Goal: Register for event/course

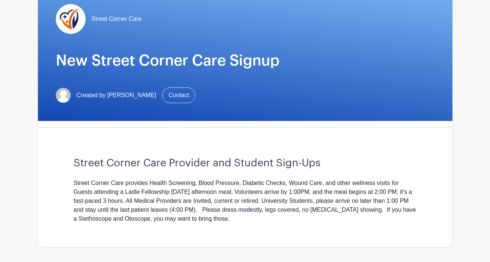
scroll to position [75, 0]
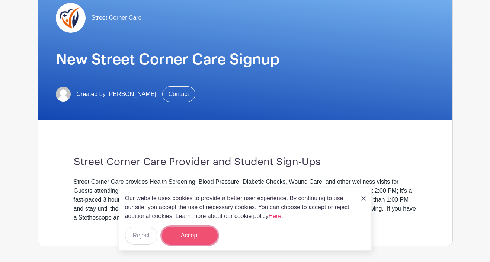
click at [194, 237] on button "Accept" at bounding box center [190, 236] width 56 height 18
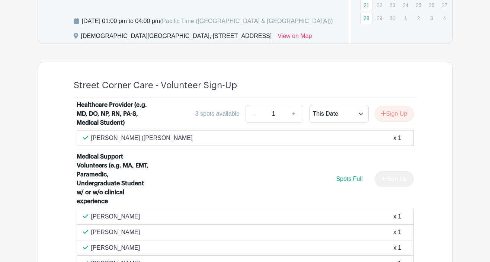
scroll to position [430, 0]
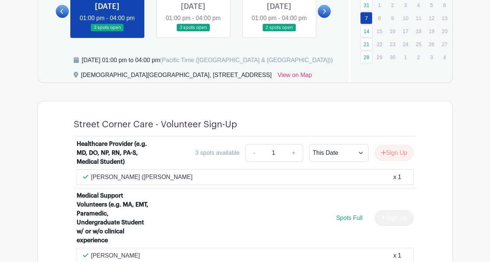
scroll to position [392, 0]
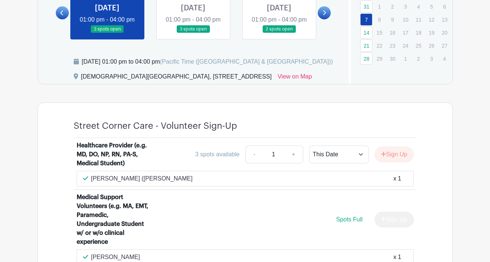
click at [279, 33] on link at bounding box center [279, 33] width 0 height 0
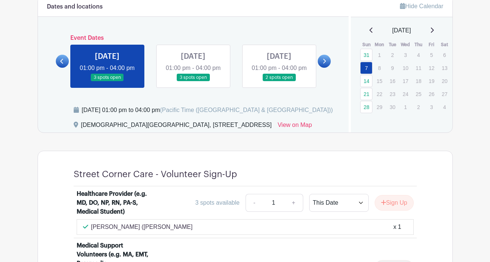
scroll to position [334, 0]
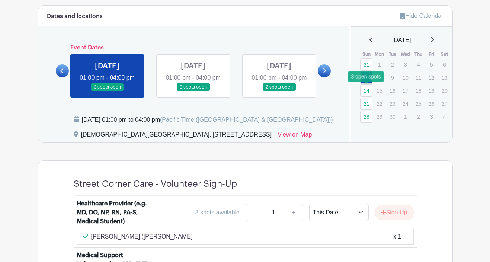
click at [367, 93] on link "14" at bounding box center [366, 90] width 12 height 12
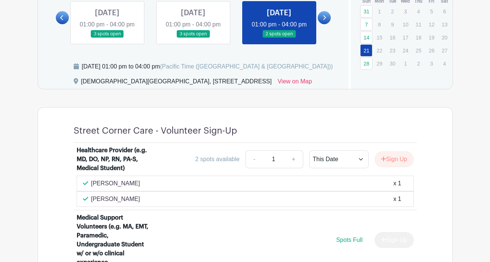
scroll to position [385, 0]
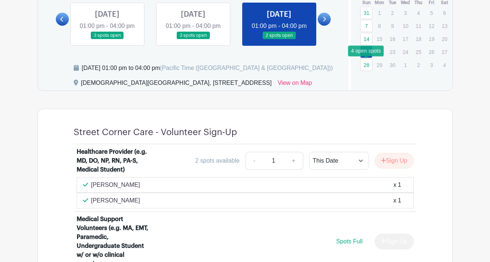
click at [365, 64] on link "28" at bounding box center [366, 65] width 12 height 12
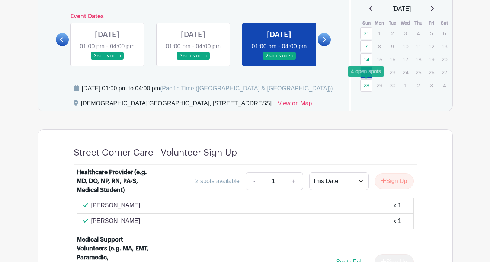
scroll to position [365, 0]
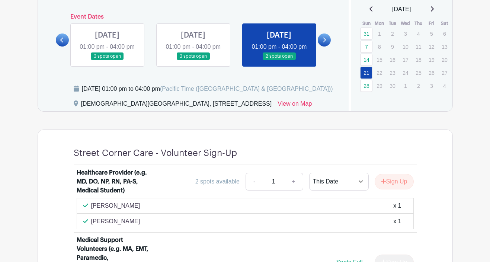
click at [326, 47] on link at bounding box center [324, 39] width 13 height 13
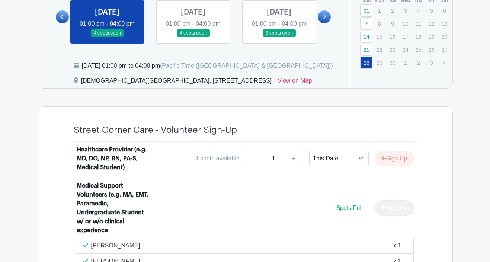
scroll to position [387, 0]
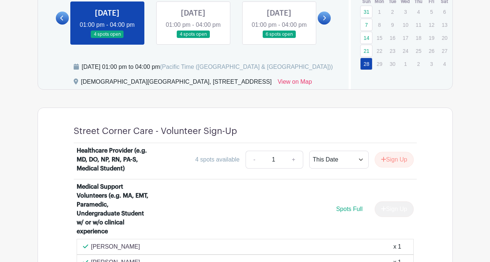
click at [193, 38] on link at bounding box center [193, 38] width 0 height 0
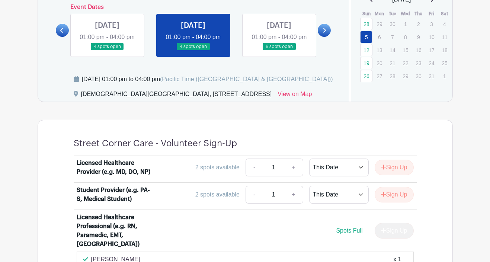
scroll to position [368, 0]
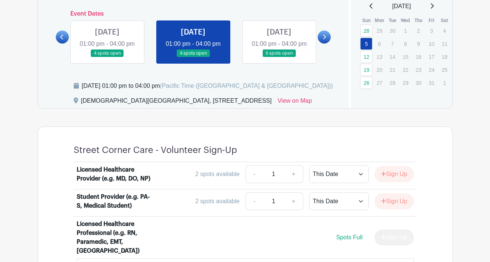
click at [279, 57] on link at bounding box center [279, 57] width 0 height 0
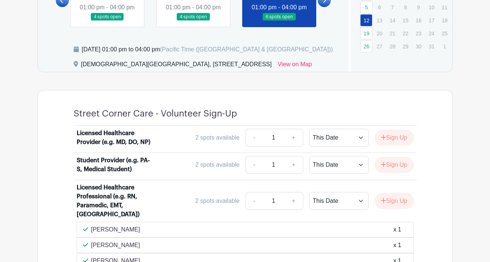
scroll to position [320, 0]
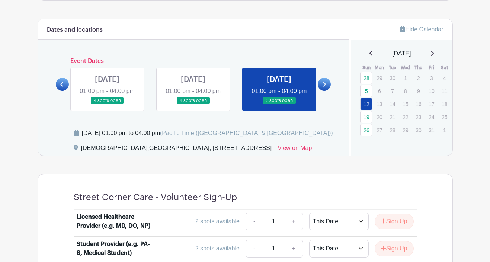
click at [327, 90] on link at bounding box center [324, 84] width 13 height 13
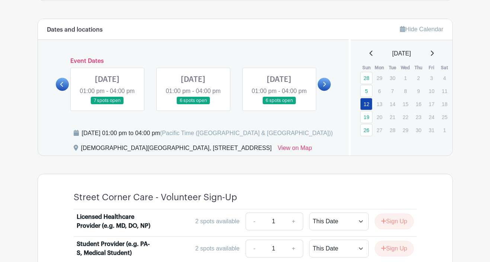
click at [107, 105] on link at bounding box center [107, 105] width 0 height 0
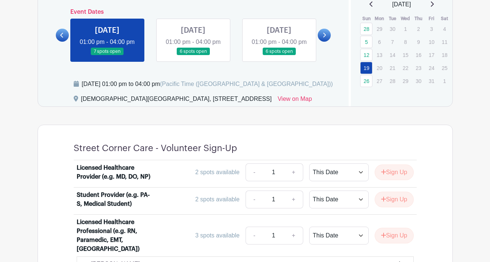
scroll to position [320, 0]
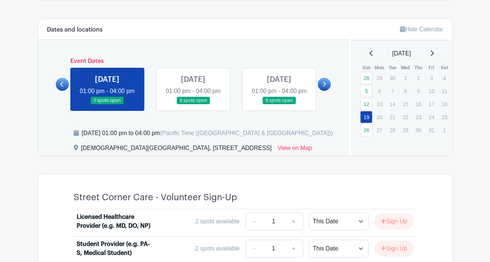
click at [193, 105] on link at bounding box center [193, 105] width 0 height 0
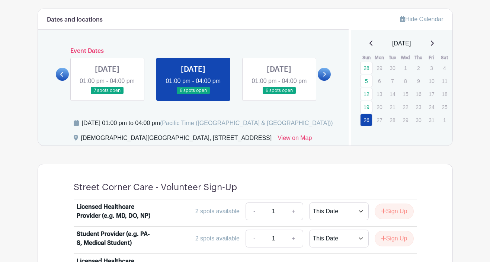
scroll to position [330, 0]
click at [279, 95] on link at bounding box center [279, 95] width 0 height 0
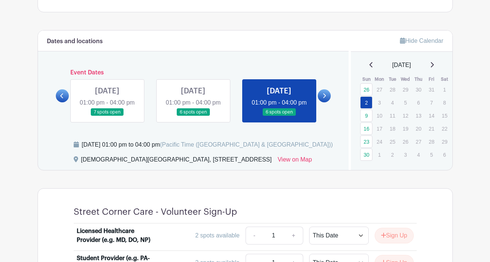
scroll to position [319, 0]
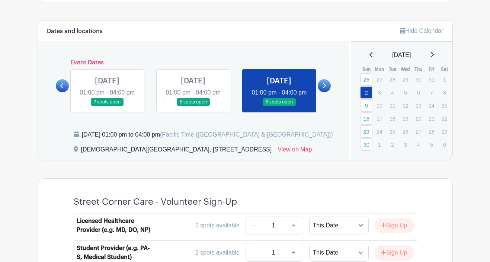
click at [323, 89] on icon at bounding box center [324, 86] width 3 height 6
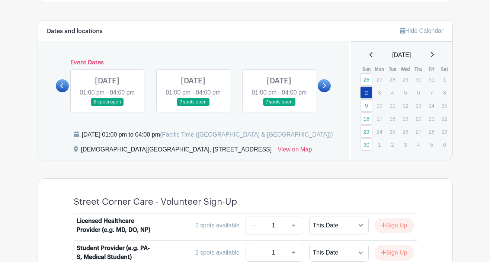
click at [107, 106] on link at bounding box center [107, 106] width 0 height 0
